Goal: Task Accomplishment & Management: Manage account settings

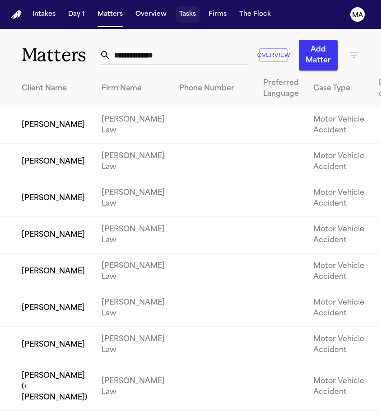
click at [176, 6] on button "Tasks" at bounding box center [188, 14] width 24 height 16
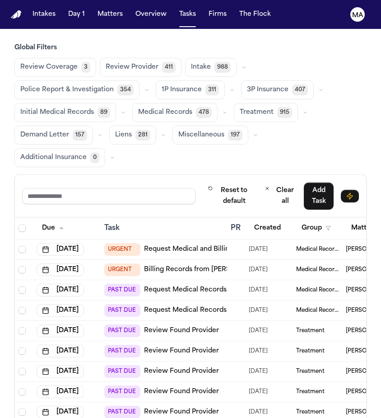
click at [138, 108] on span "Medical Records" at bounding box center [165, 112] width 54 height 9
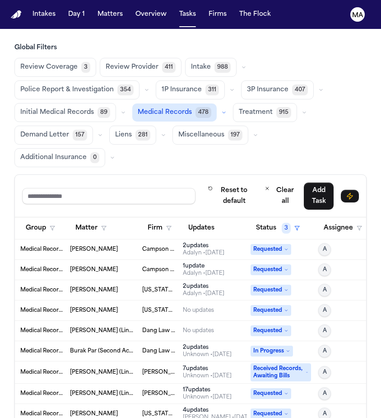
scroll to position [0, 276]
click at [282, 223] on span "3" at bounding box center [286, 228] width 9 height 11
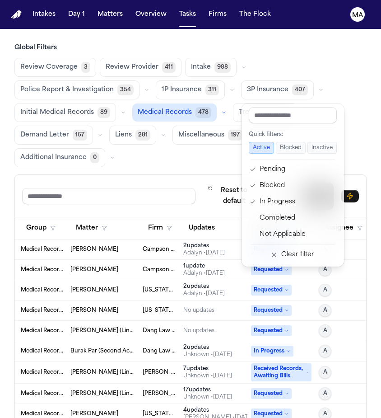
click at [208, 174] on div "Reset to default Clear all Add Task Due Task PR Created Group Matter Firm Updat…" at bounding box center [190, 355] width 352 height 362
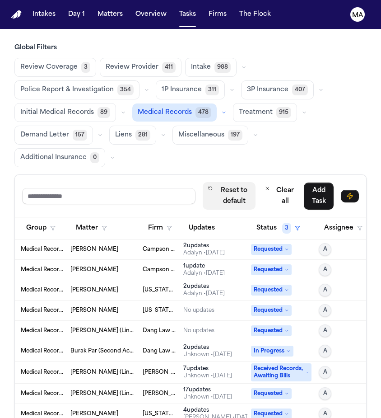
click at [256, 182] on button "Reset to default" at bounding box center [229, 196] width 53 height 28
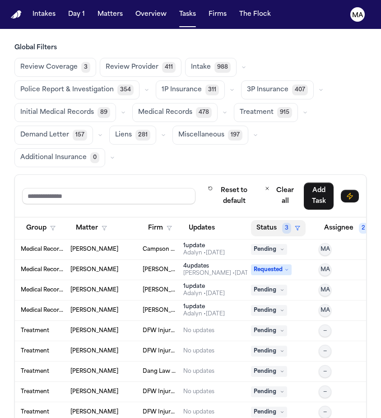
click at [260, 220] on button "Status 3" at bounding box center [278, 228] width 55 height 16
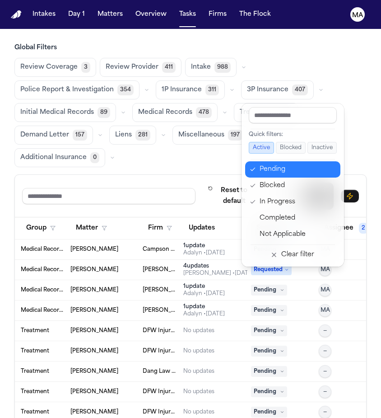
click at [269, 164] on div "Pending" at bounding box center [297, 169] width 75 height 11
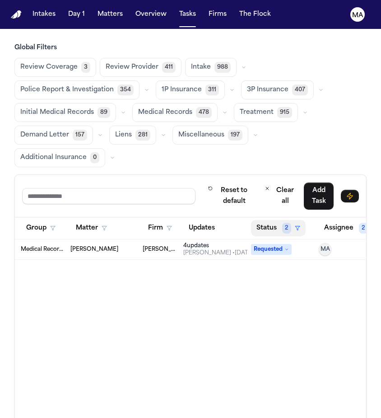
click at [282, 223] on span "2" at bounding box center [286, 228] width 9 height 11
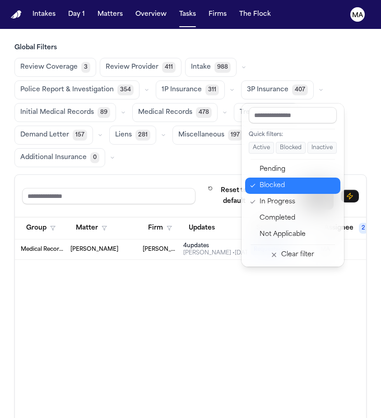
click at [277, 180] on div "Blocked" at bounding box center [297, 185] width 75 height 11
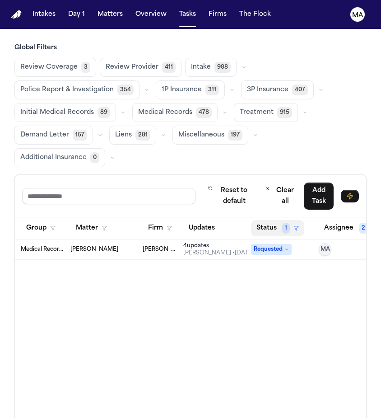
click at [261, 220] on button "Status 1" at bounding box center [277, 228] width 53 height 16
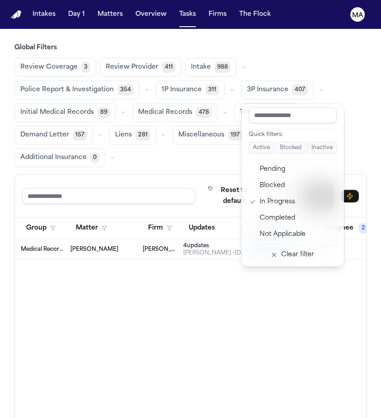
click at [213, 217] on div "Due Task PR Created Group Matter Firm Updates Status 1 Assignee 2 [DATE] URGENT…" at bounding box center [191, 376] width 352 height 319
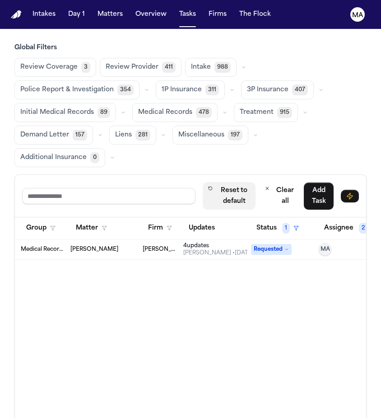
click at [256, 182] on button "Reset to default" at bounding box center [229, 196] width 53 height 28
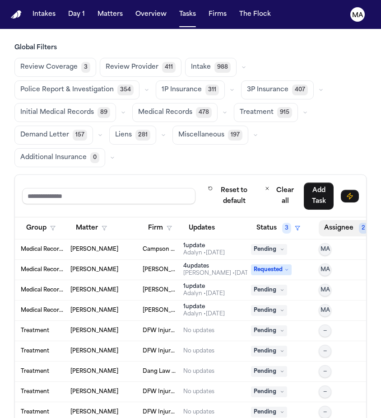
click at [328, 220] on button "Assignee 2" at bounding box center [351, 228] width 64 height 16
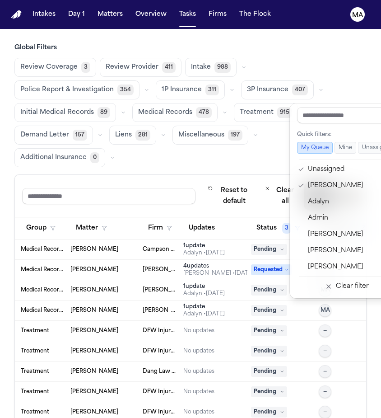
click at [316, 174] on div "Reset to default Clear all Add Task Due Task PR Created Group Matter Firm Updat…" at bounding box center [190, 355] width 352 height 362
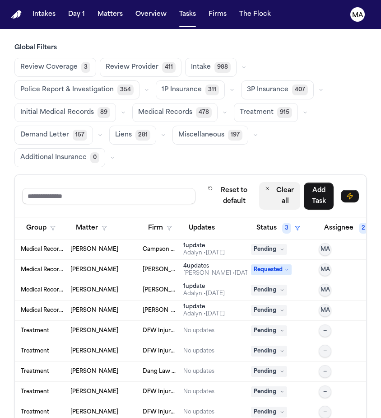
click at [301, 182] on button "Clear all" at bounding box center [279, 196] width 41 height 28
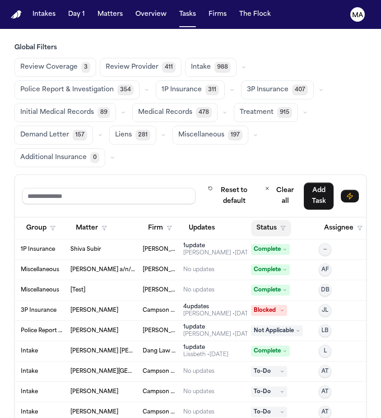
click at [261, 220] on button "Status" at bounding box center [271, 228] width 40 height 16
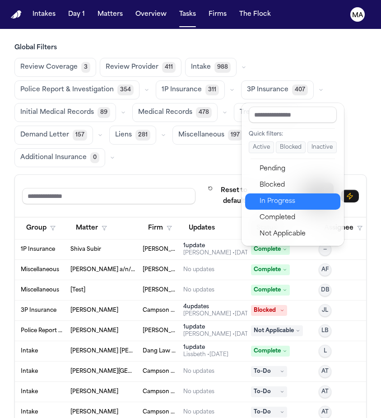
click at [265, 196] on div "In Progress" at bounding box center [297, 201] width 75 height 11
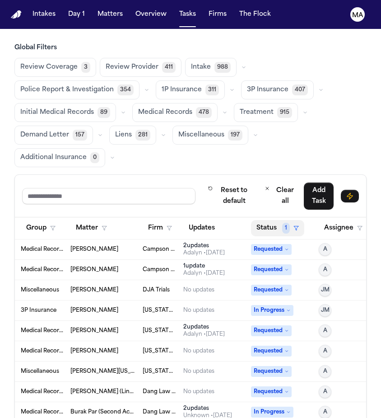
click at [256, 220] on button "Status 1" at bounding box center [277, 228] width 53 height 16
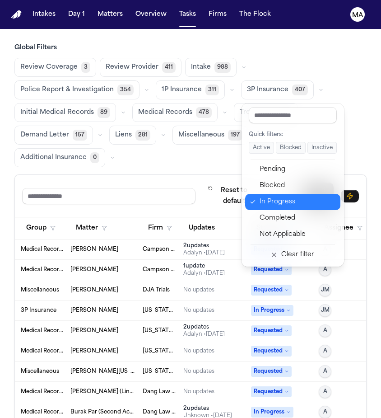
click at [266, 197] on div "In Progress" at bounding box center [297, 202] width 75 height 11
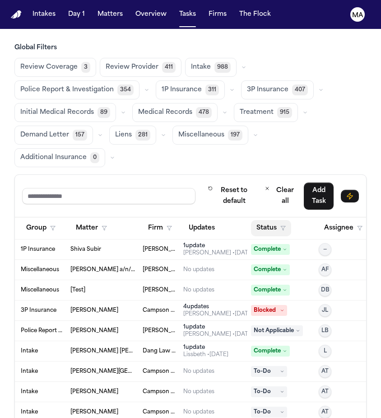
click at [258, 220] on button "Status" at bounding box center [271, 228] width 40 height 16
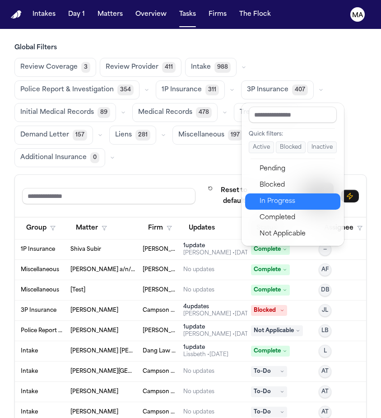
click at [263, 196] on div "In Progress" at bounding box center [297, 201] width 75 height 11
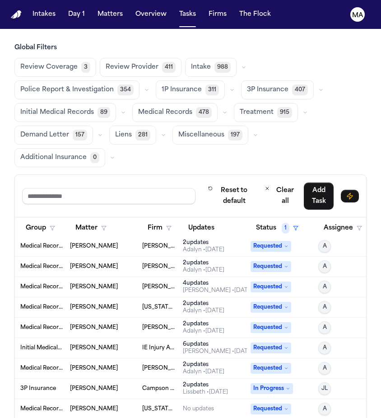
scroll to position [351, 276]
click at [138, 108] on span "Medical Records" at bounding box center [165, 112] width 54 height 9
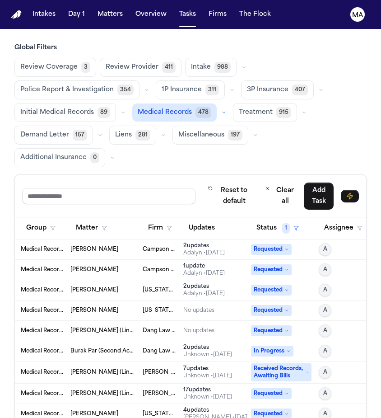
scroll to position [0, 0]
